Goal: Transaction & Acquisition: Purchase product/service

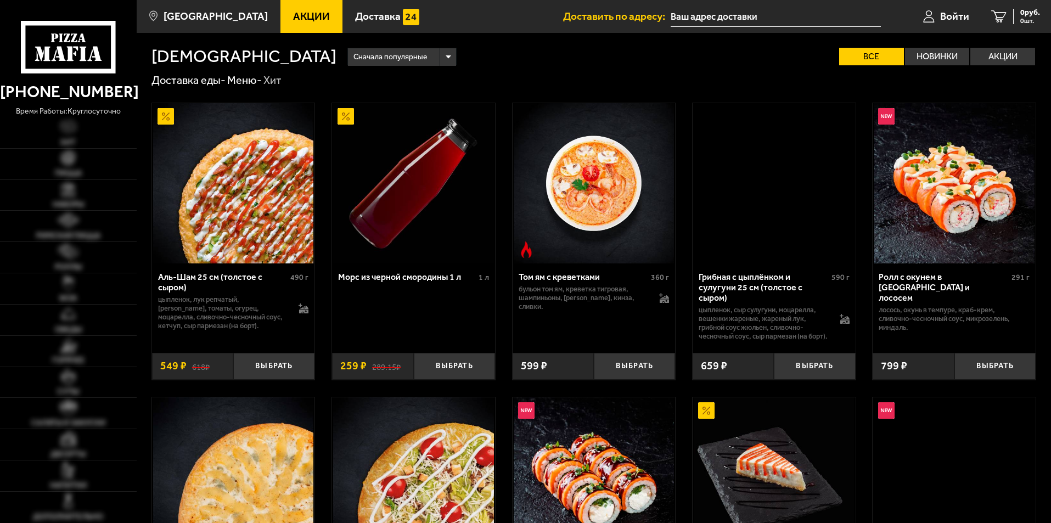
type input "[STREET_ADDRESS]"
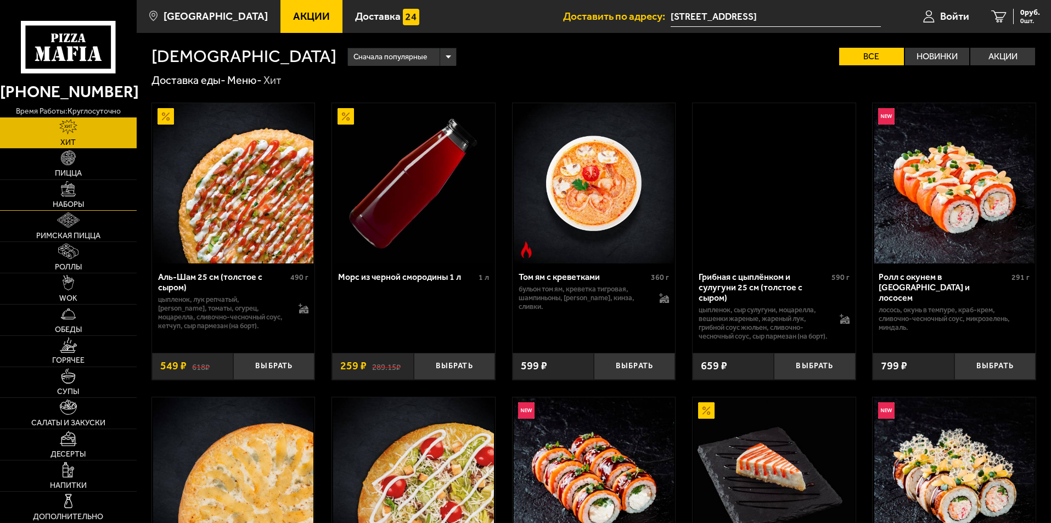
click at [74, 202] on span "Наборы" at bounding box center [68, 205] width 31 height 8
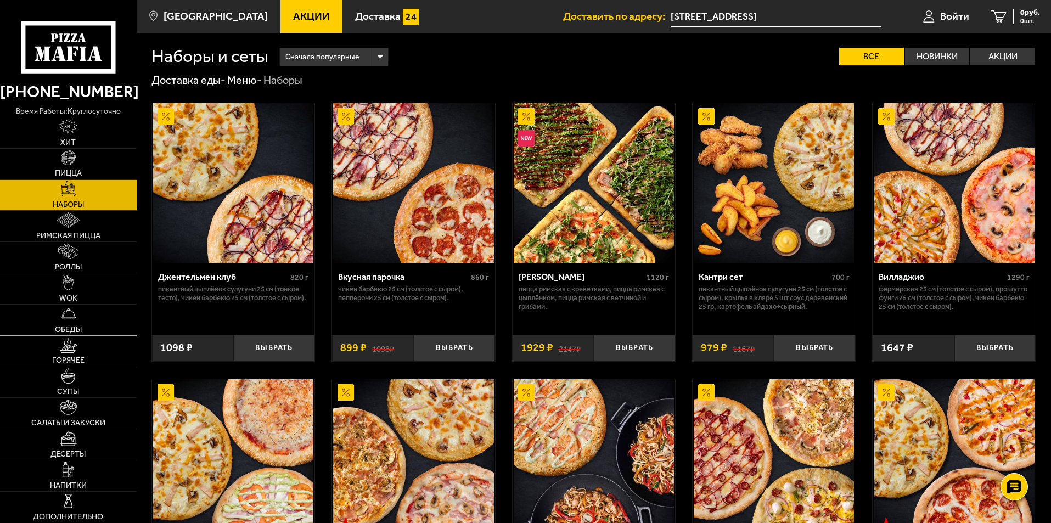
click at [66, 316] on img at bounding box center [68, 313] width 15 height 15
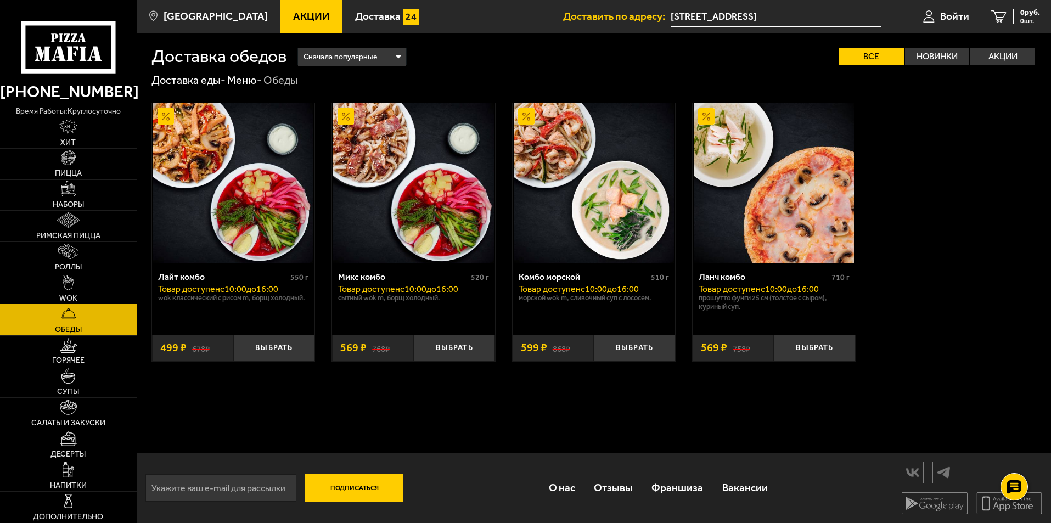
click at [70, 299] on span "WOK" at bounding box center [68, 299] width 18 height 8
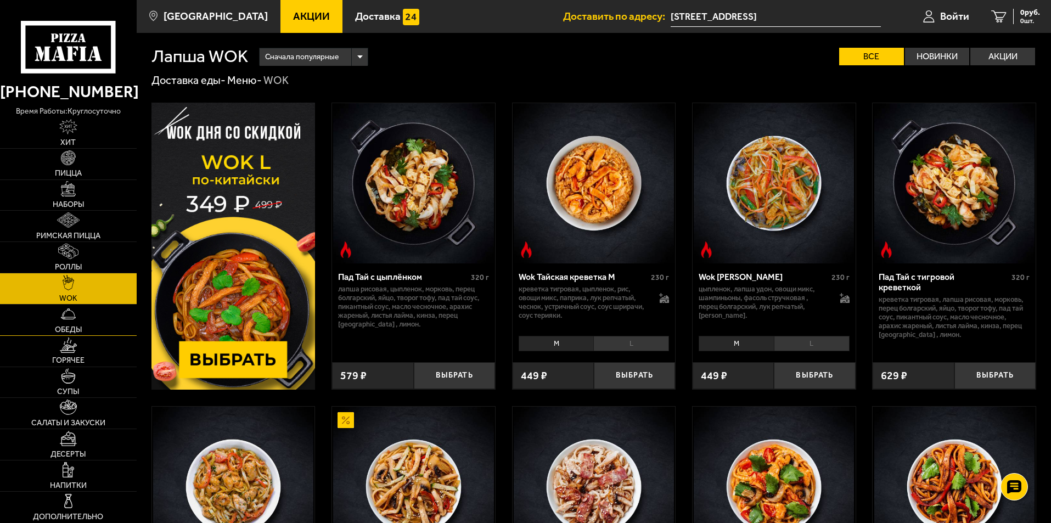
click at [65, 328] on span "Обеды" at bounding box center [68, 330] width 27 height 8
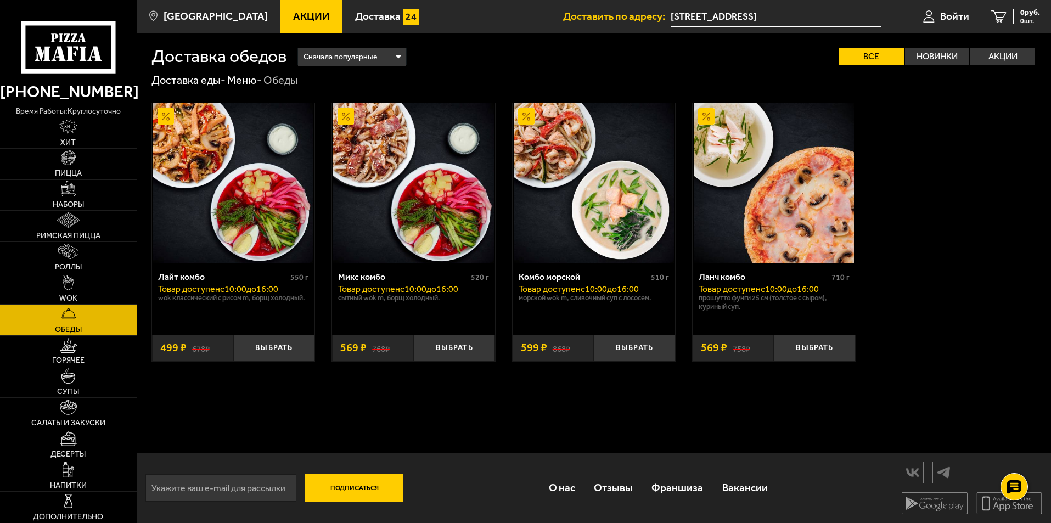
click at [68, 362] on span "Горячее" at bounding box center [68, 361] width 32 height 8
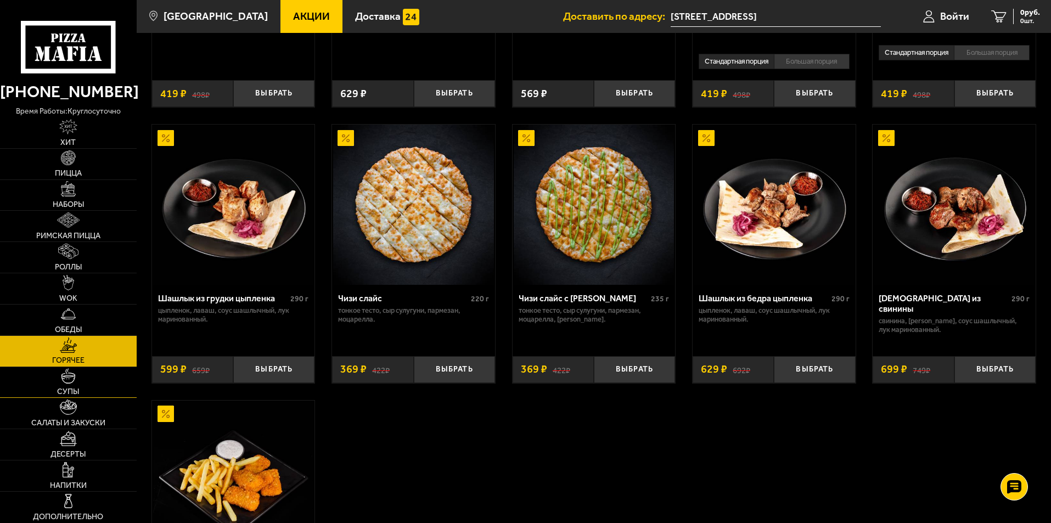
scroll to position [768, 0]
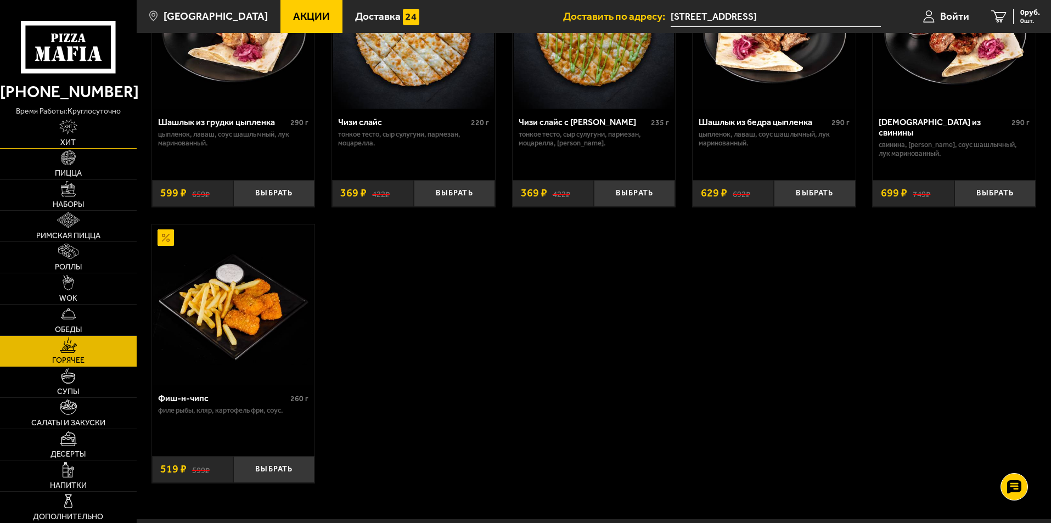
click at [68, 136] on link "Хит" at bounding box center [68, 132] width 137 height 31
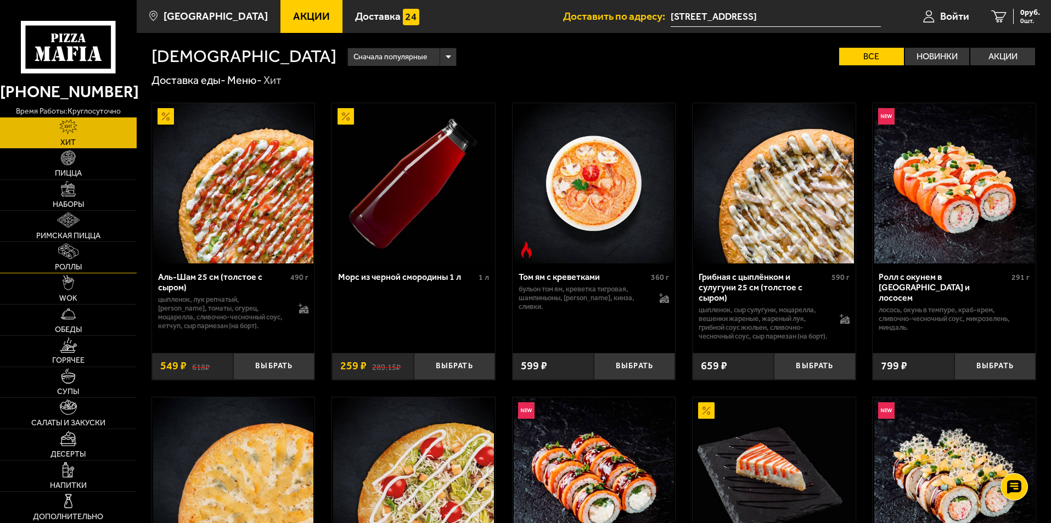
click at [69, 251] on img at bounding box center [68, 251] width 20 height 15
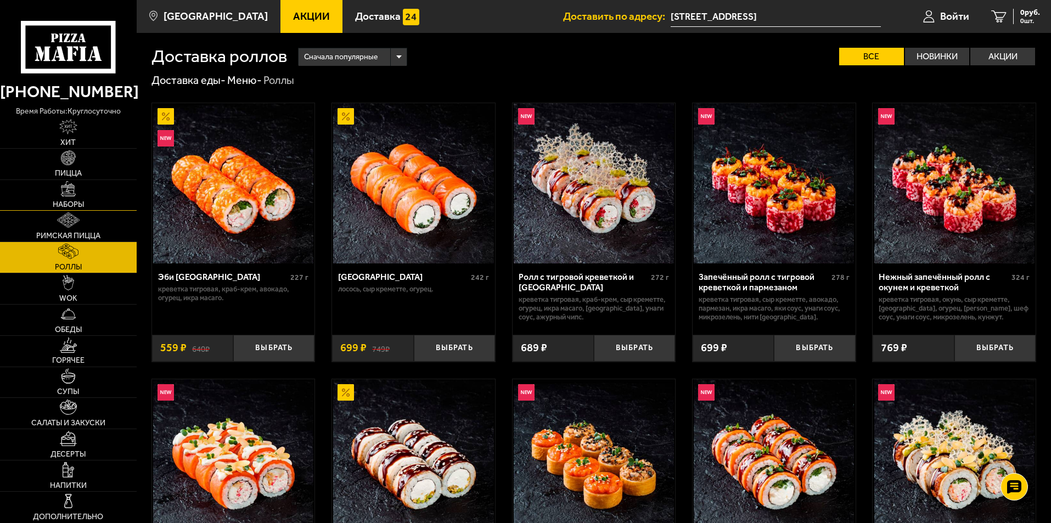
click at [73, 188] on img at bounding box center [68, 188] width 15 height 15
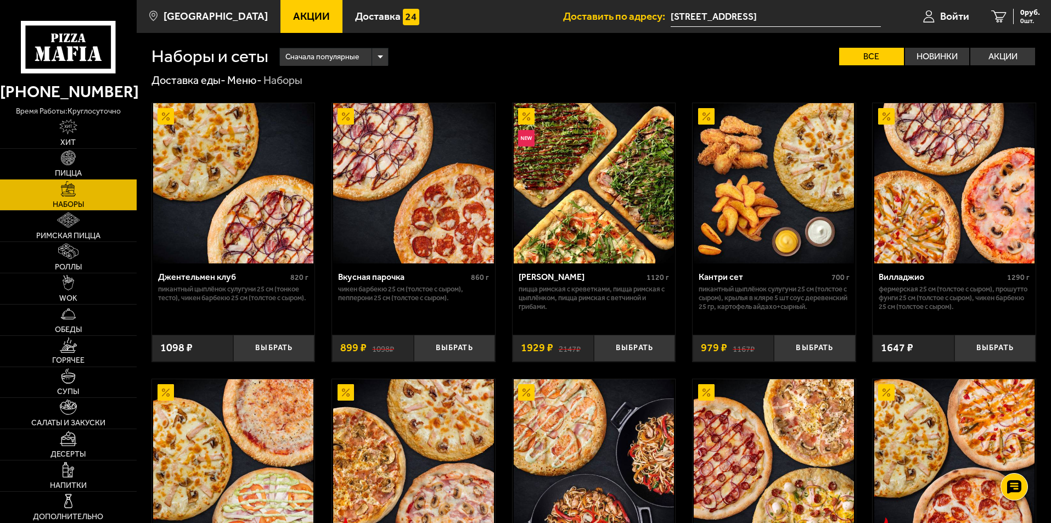
click at [72, 160] on img at bounding box center [68, 157] width 15 height 15
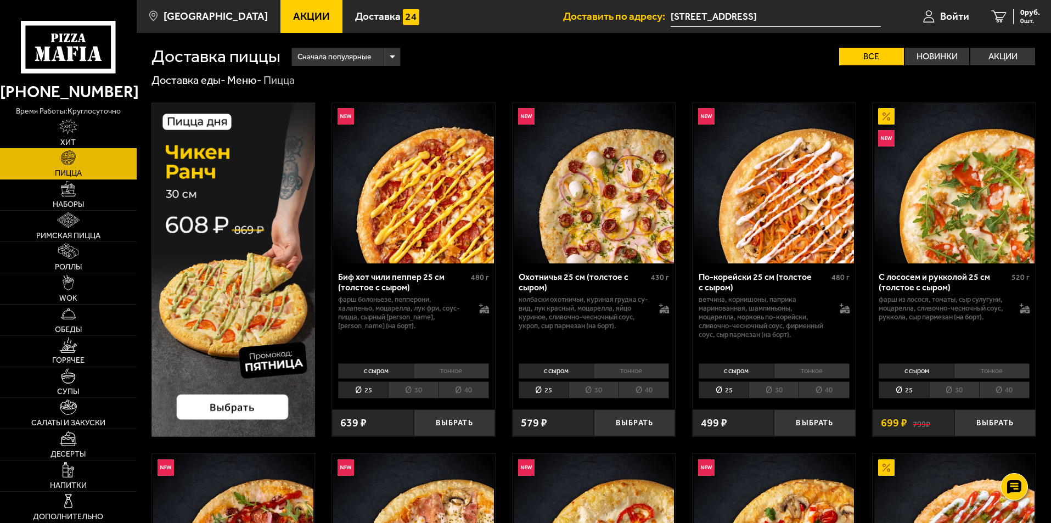
click at [74, 128] on img at bounding box center [68, 126] width 19 height 15
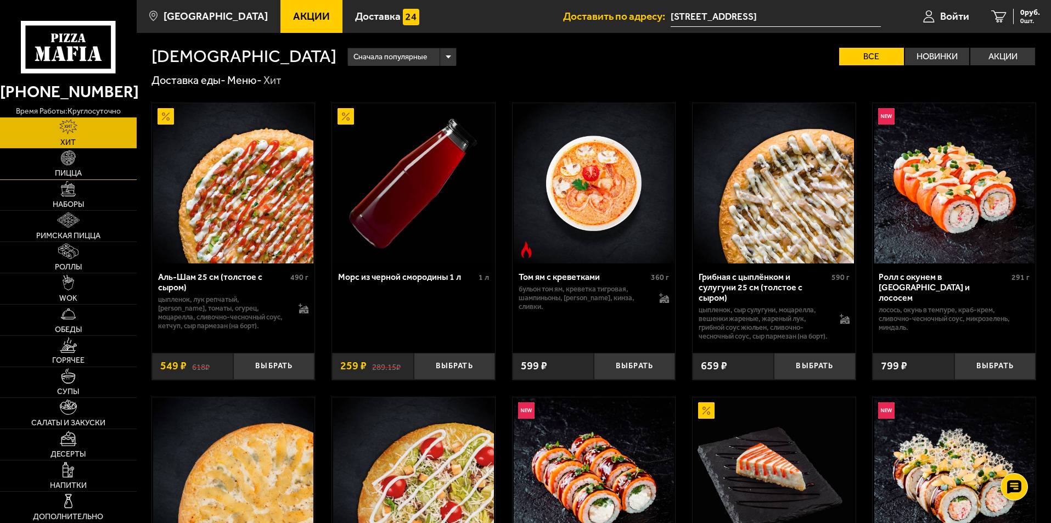
click at [69, 173] on span "Пицца" at bounding box center [68, 174] width 27 height 8
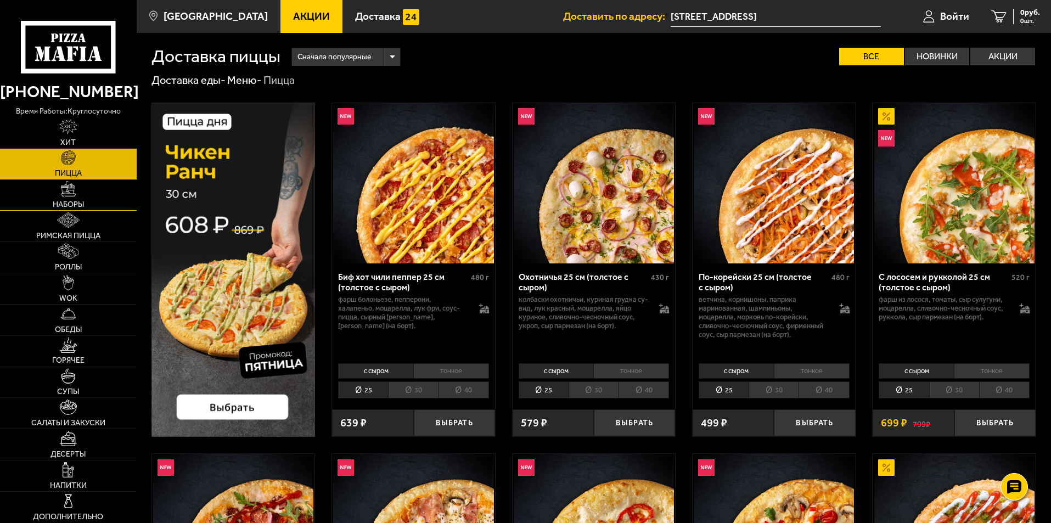
click at [68, 207] on span "Наборы" at bounding box center [68, 205] width 31 height 8
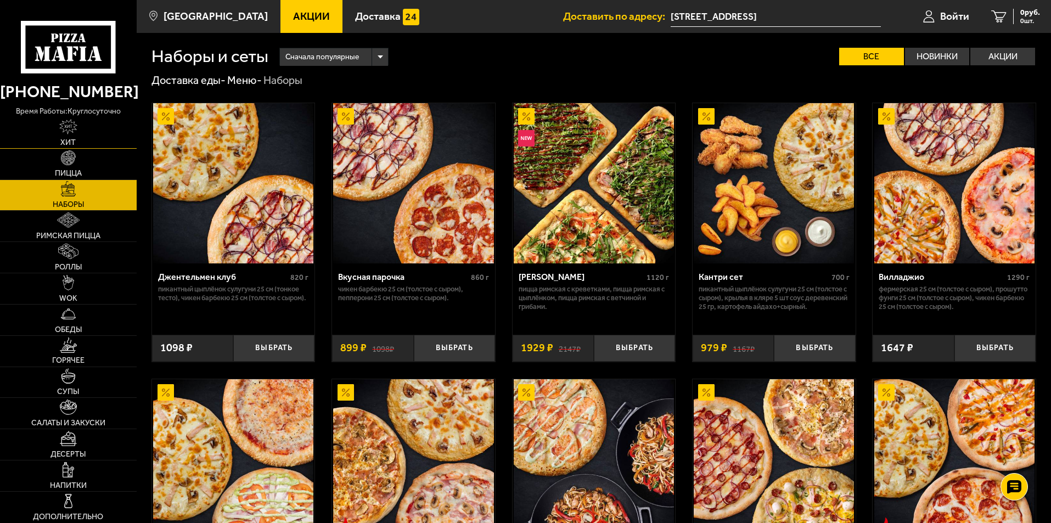
click at [72, 133] on img at bounding box center [68, 126] width 19 height 15
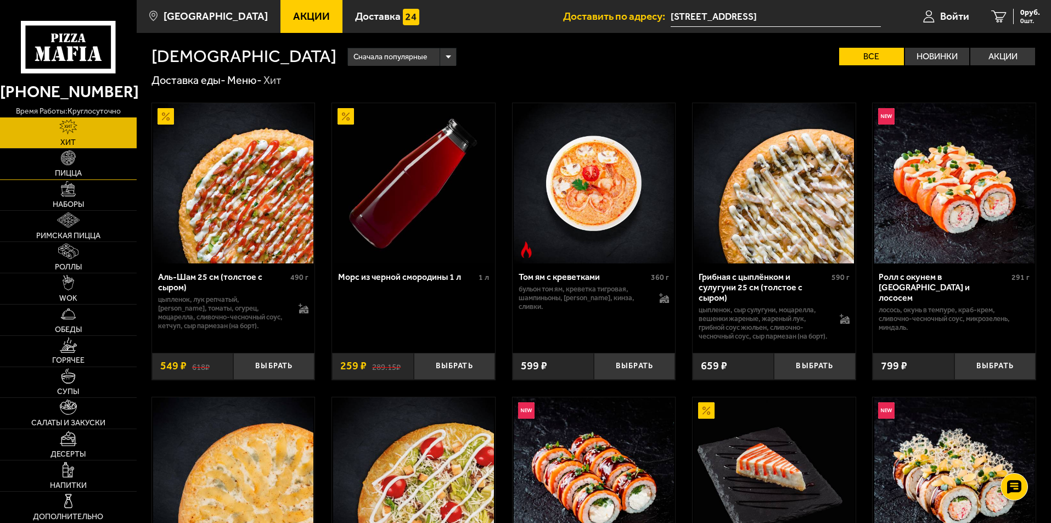
click at [57, 162] on link "Пицца" at bounding box center [68, 164] width 137 height 31
